Goal: Task Accomplishment & Management: Manage account settings

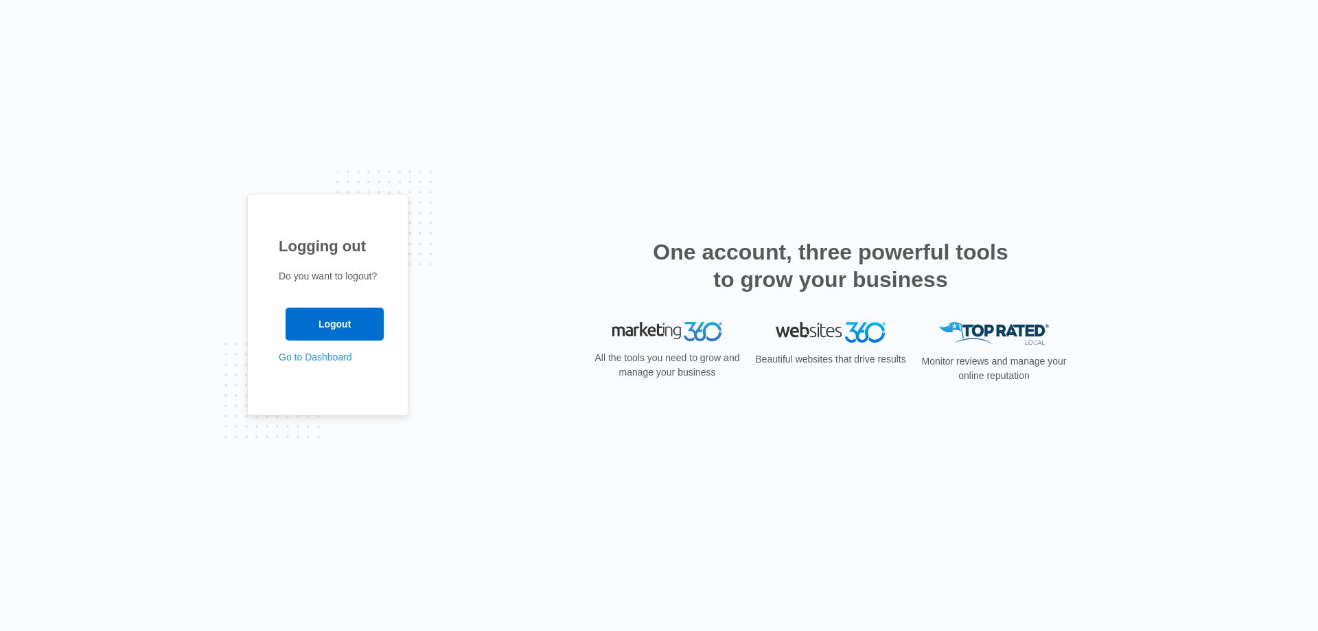
click at [466, 196] on div "Logging out Do you want to logout? Logout Go to Dashboard" at bounding box center [659, 316] width 824 height 244
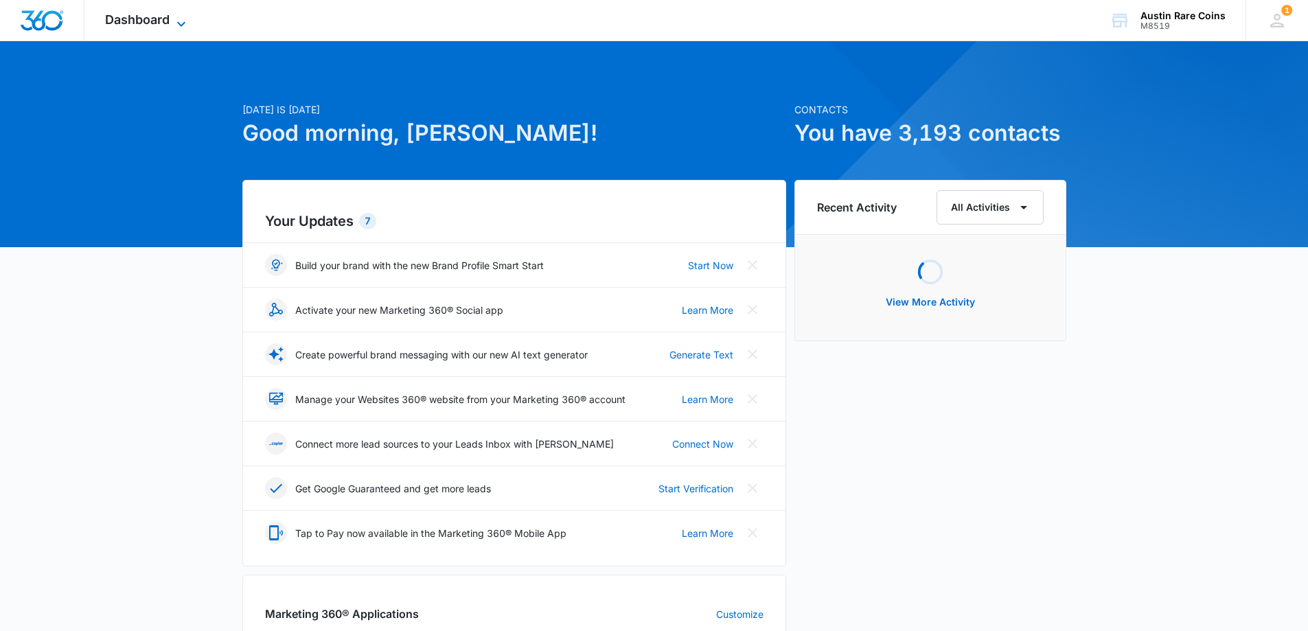
click at [150, 25] on span "Dashboard" at bounding box center [137, 19] width 65 height 14
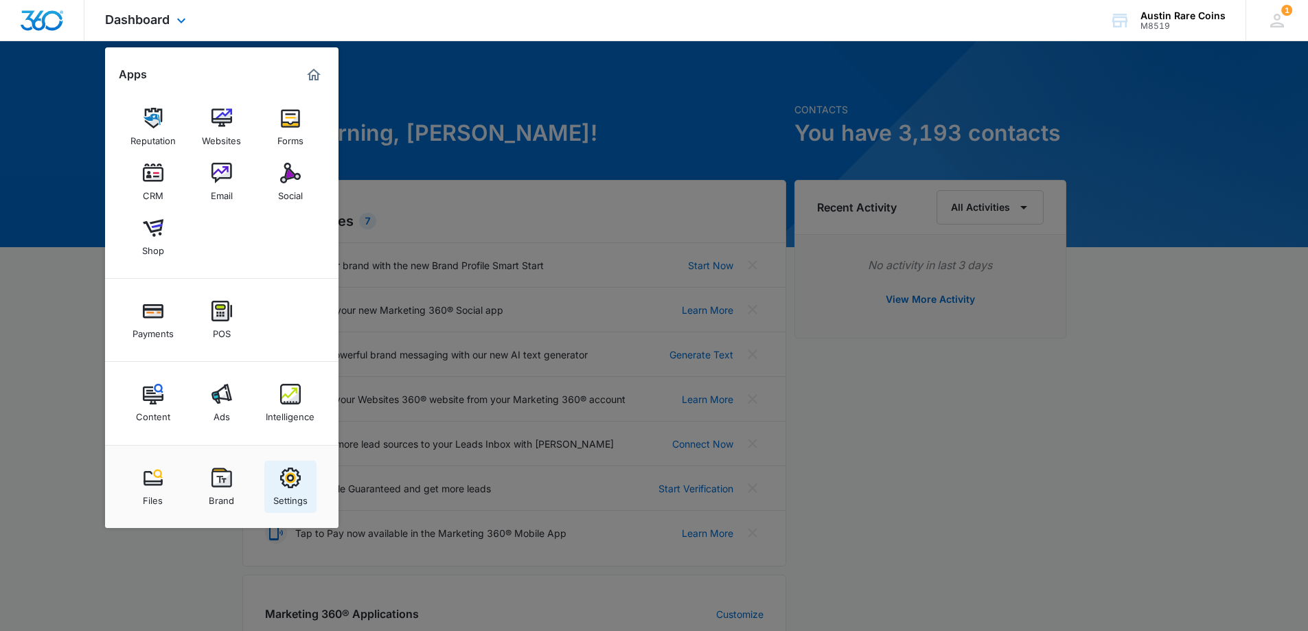
click at [286, 477] on img at bounding box center [290, 478] width 21 height 21
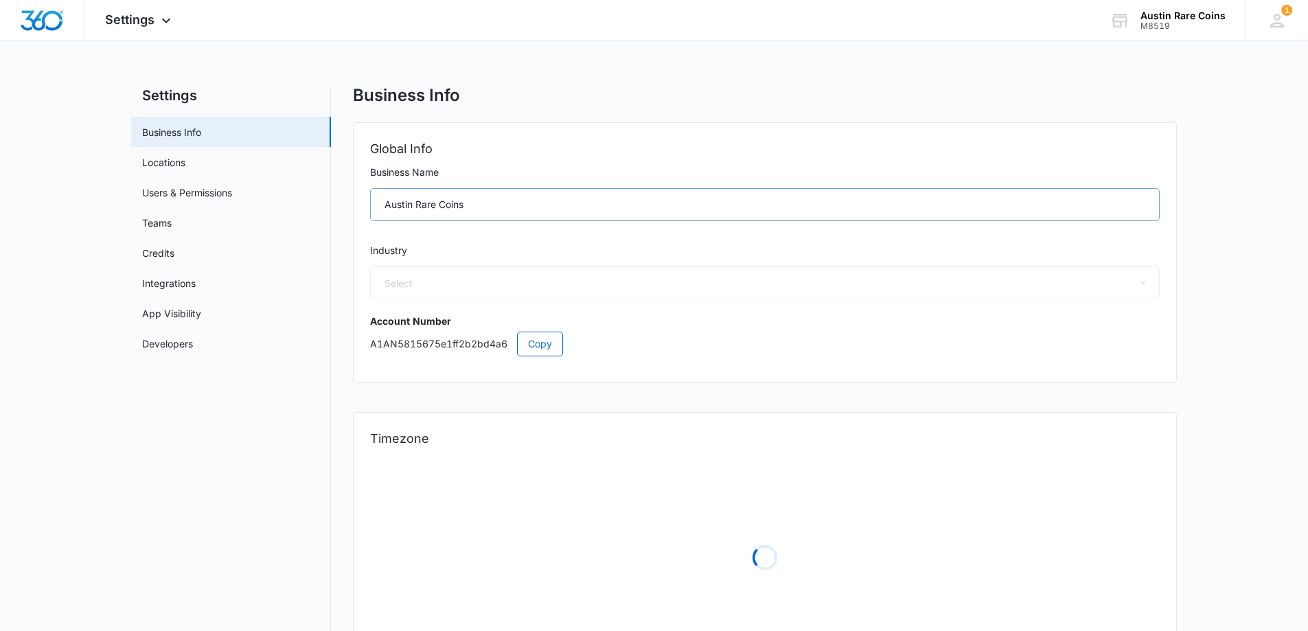
select select "33"
select select "US"
select select "America/[GEOGRAPHIC_DATA]"
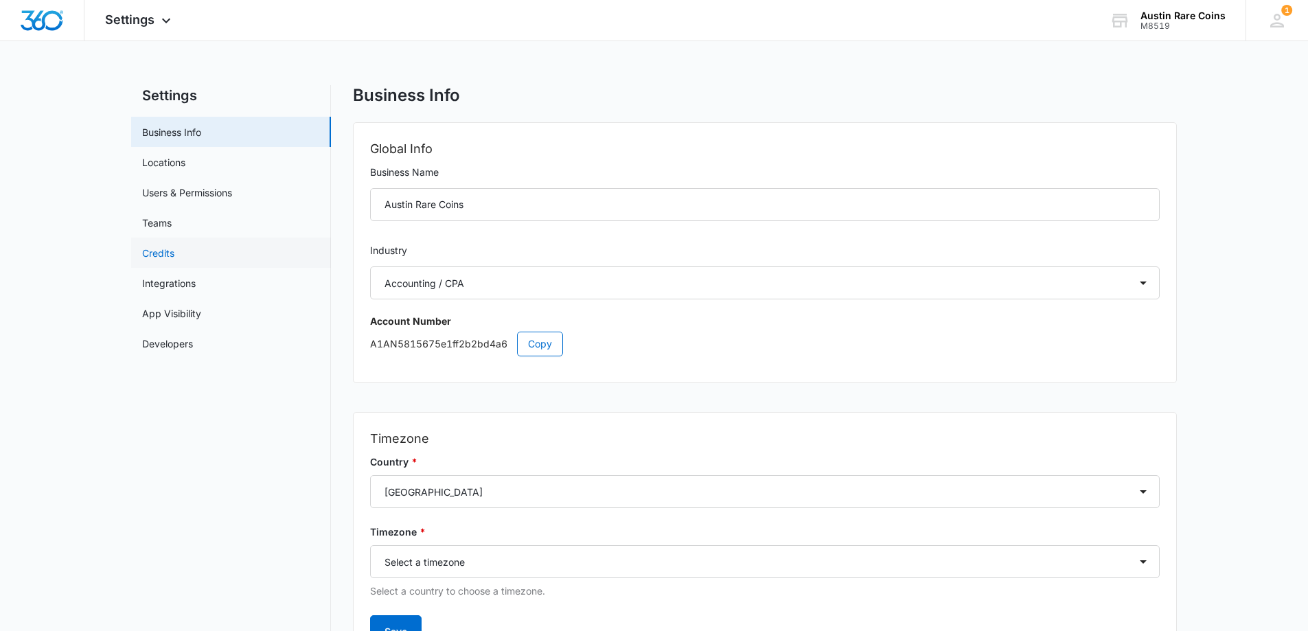
click at [168, 255] on link "Credits" at bounding box center [158, 253] width 32 height 14
